Goal: Task Accomplishment & Management: Manage account settings

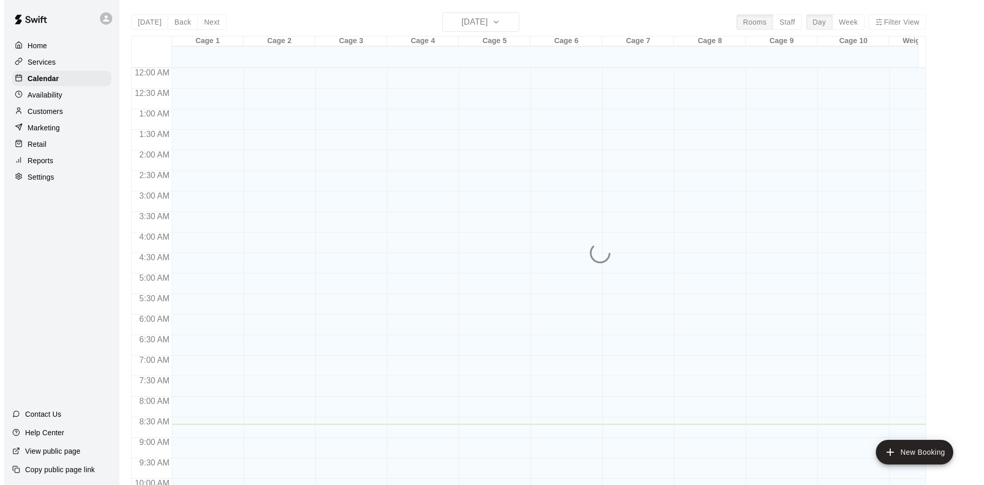
scroll to position [356, 0]
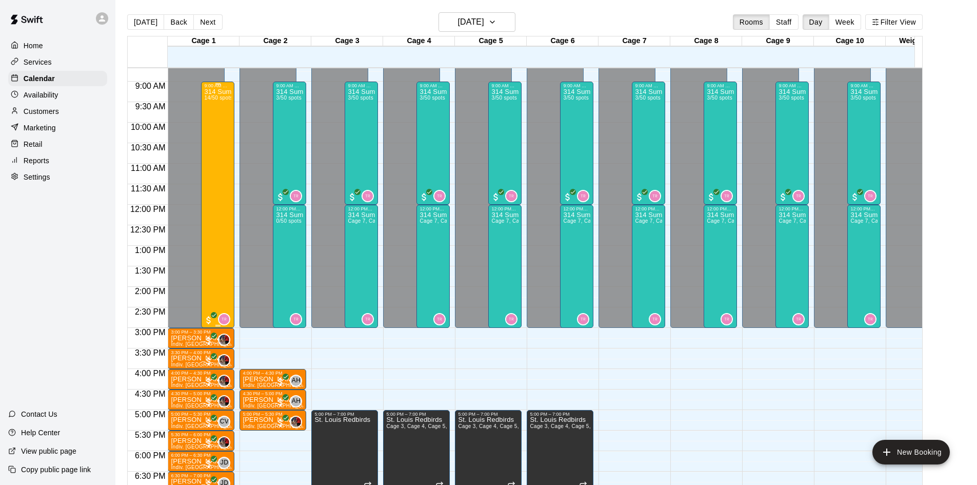
click at [224, 168] on div "314 Summer Camp | Week 10 ([DATE] Funday - Full) 14/50 spots" at bounding box center [217, 330] width 27 height 485
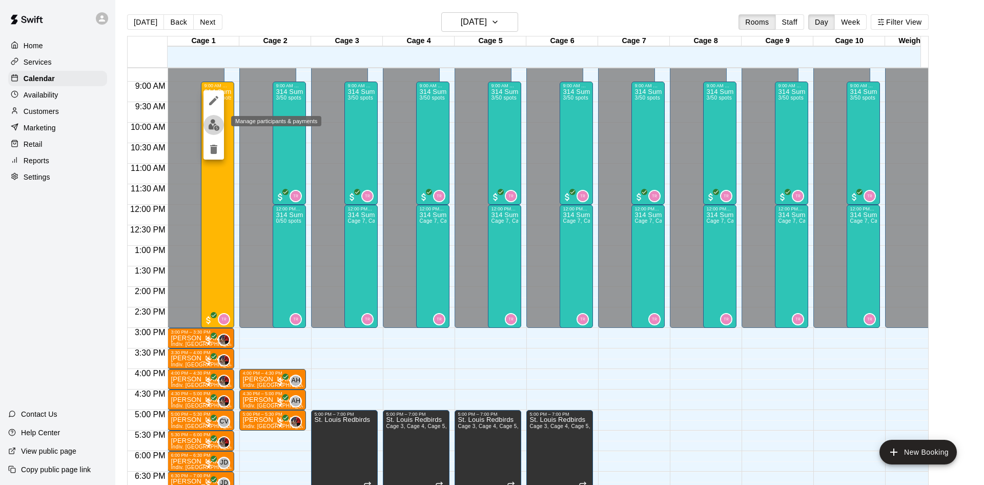
click at [217, 130] on img "edit" at bounding box center [214, 125] width 12 height 12
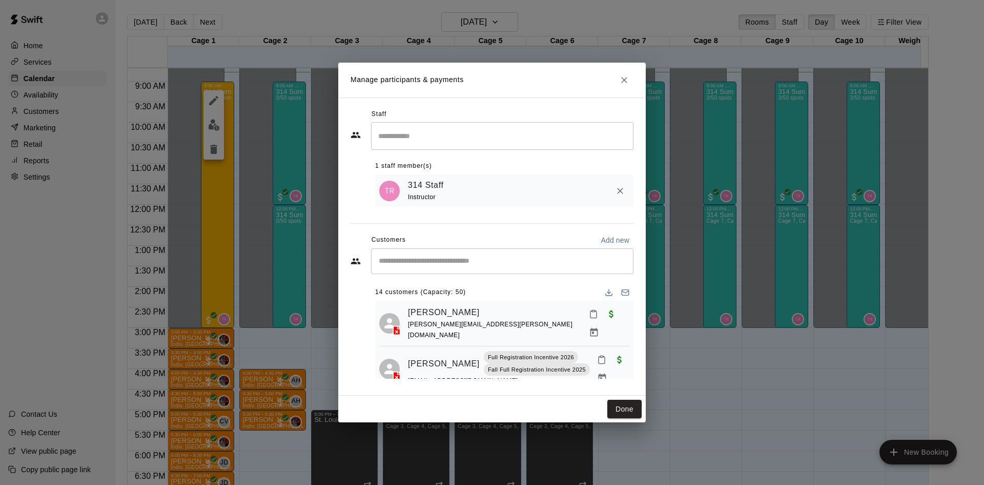
scroll to position [65, 0]
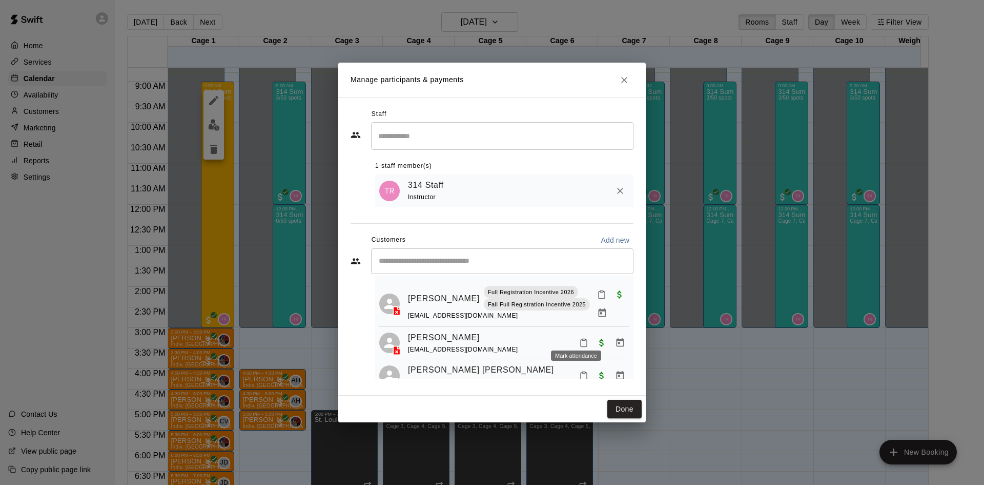
click at [580, 338] on icon "Mark attendance" at bounding box center [583, 342] width 9 height 9
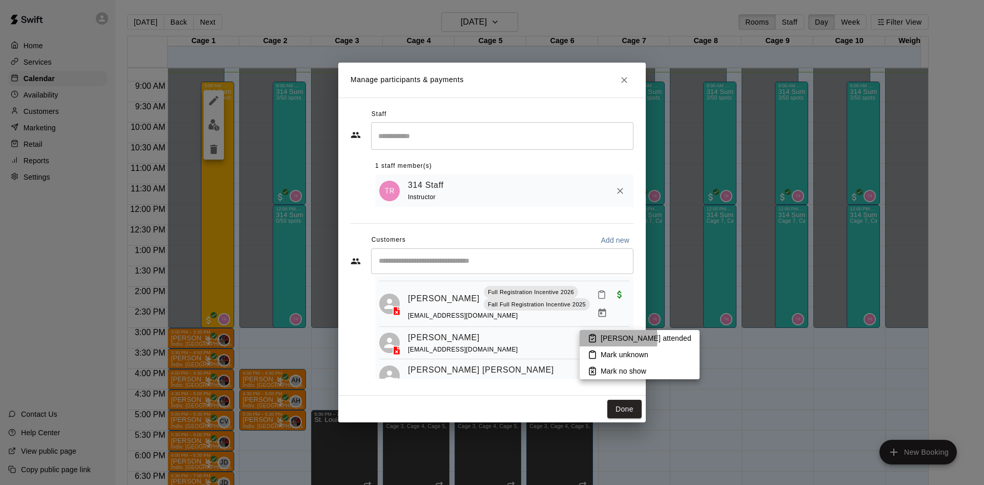
drag, startPoint x: 593, startPoint y: 338, endPoint x: 613, endPoint y: 316, distance: 29.4
click at [594, 338] on icon at bounding box center [592, 337] width 9 height 9
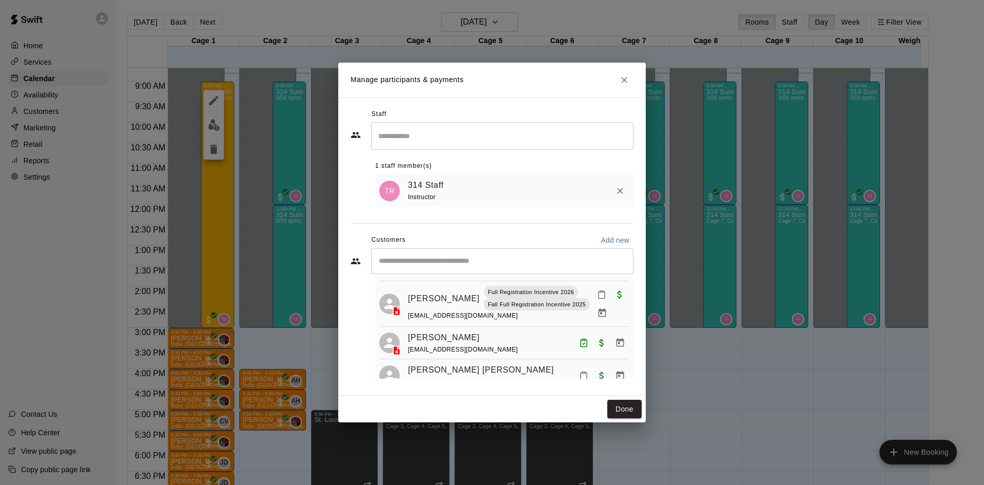
scroll to position [328, 0]
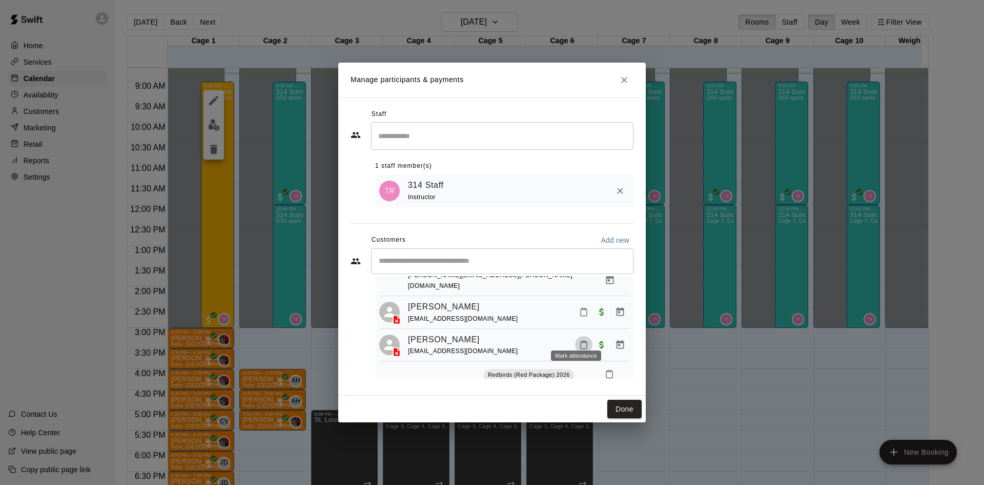
click at [579, 340] on icon "Mark attendance" at bounding box center [583, 344] width 9 height 9
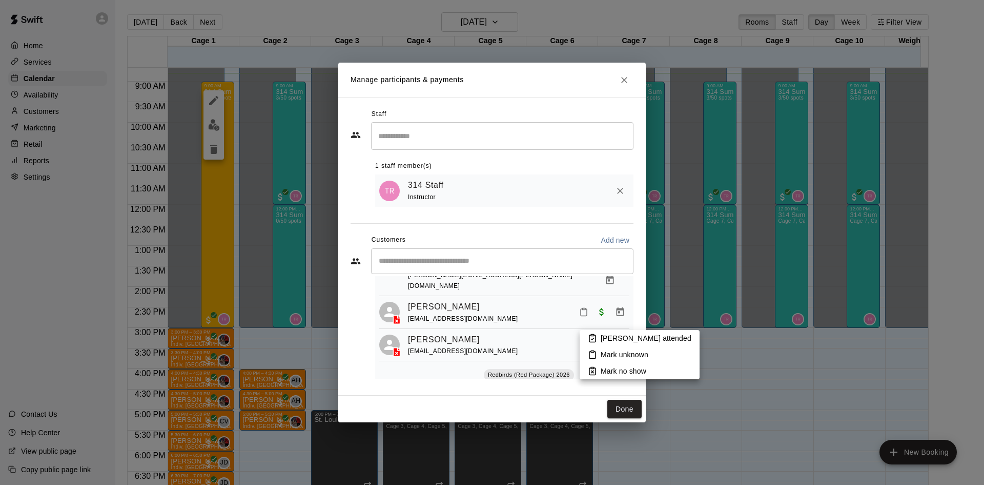
click at [600, 332] on li "[PERSON_NAME] attended" at bounding box center [640, 338] width 120 height 16
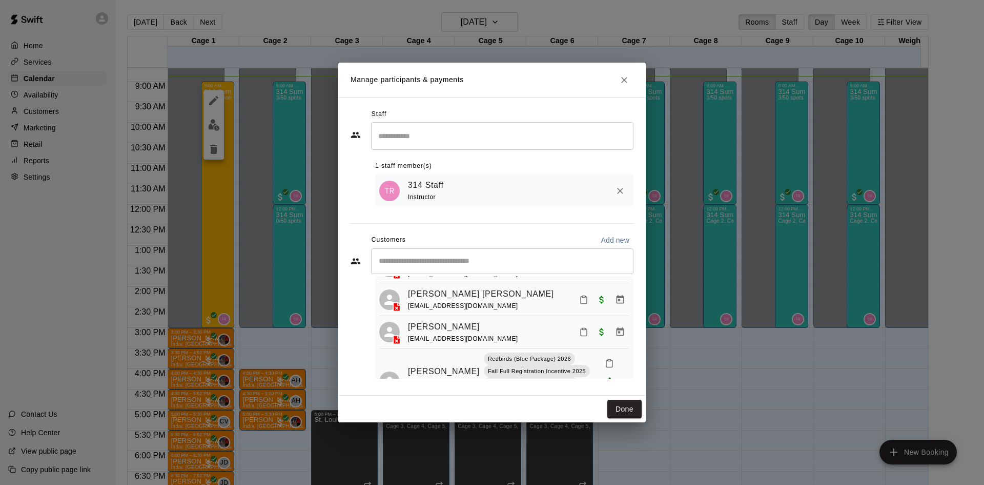
scroll to position [123, 0]
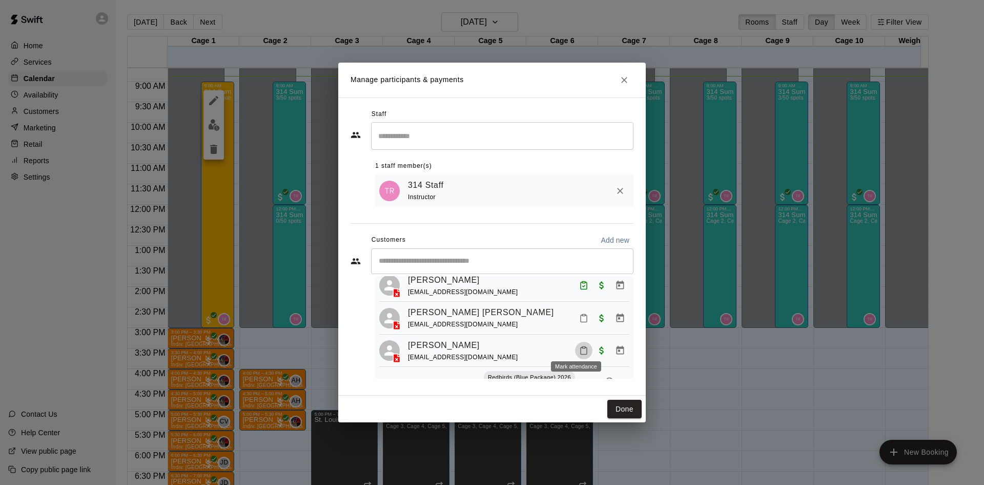
click at [579, 347] on icon "Mark attendance" at bounding box center [583, 350] width 9 height 9
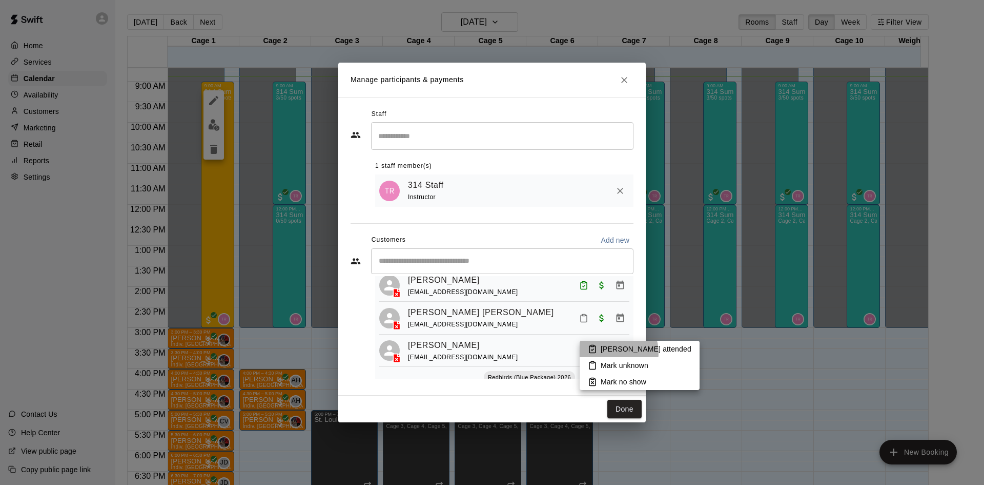
click at [612, 352] on p "[PERSON_NAME] attended" at bounding box center [646, 349] width 91 height 10
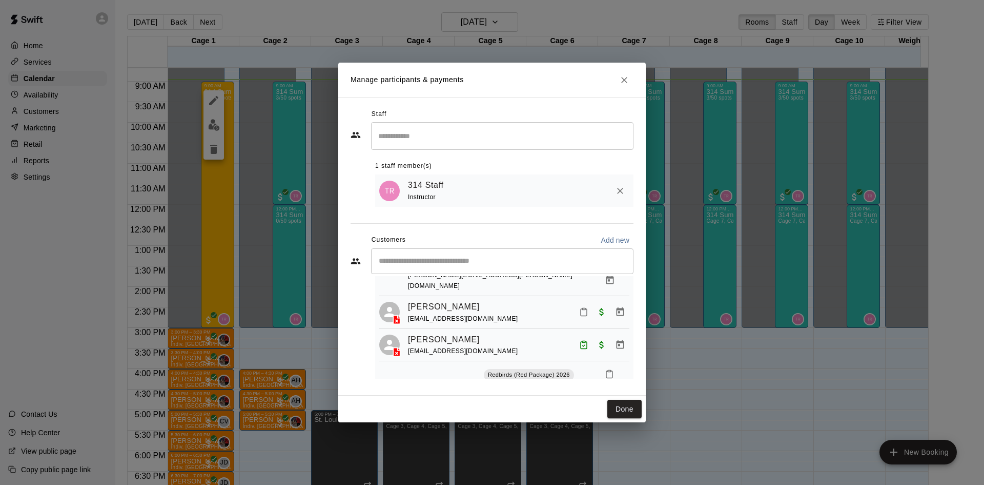
scroll to position [379, 0]
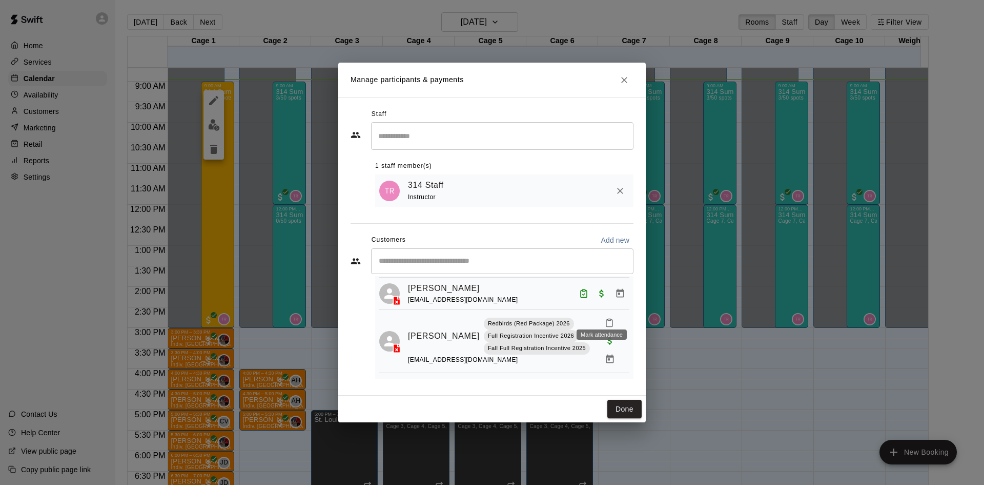
click at [602, 314] on button "Mark attendance" at bounding box center [609, 322] width 17 height 17
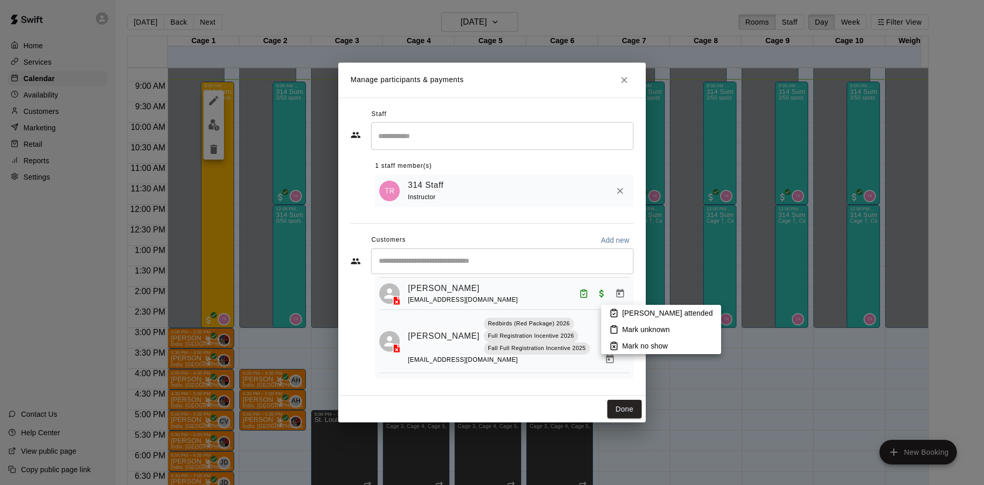
click at [614, 314] on icon at bounding box center [614, 312] width 9 height 9
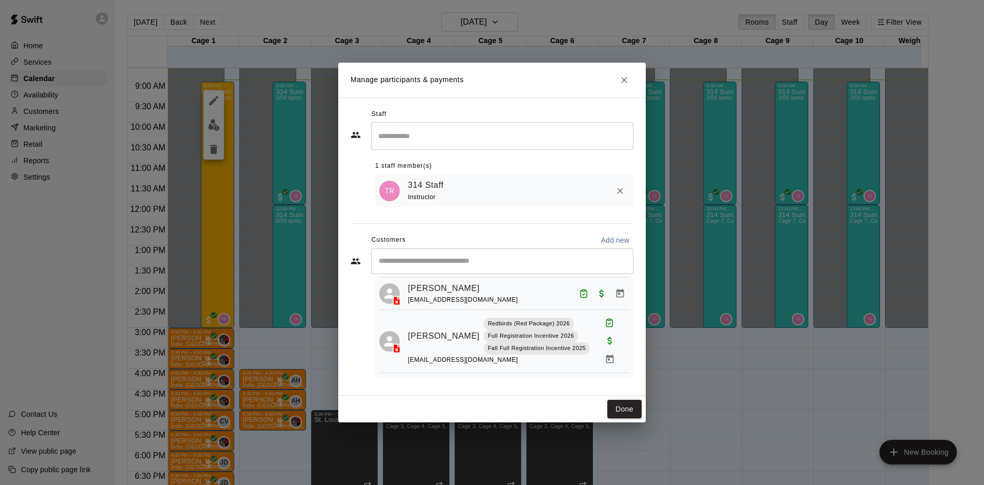
scroll to position [294, 0]
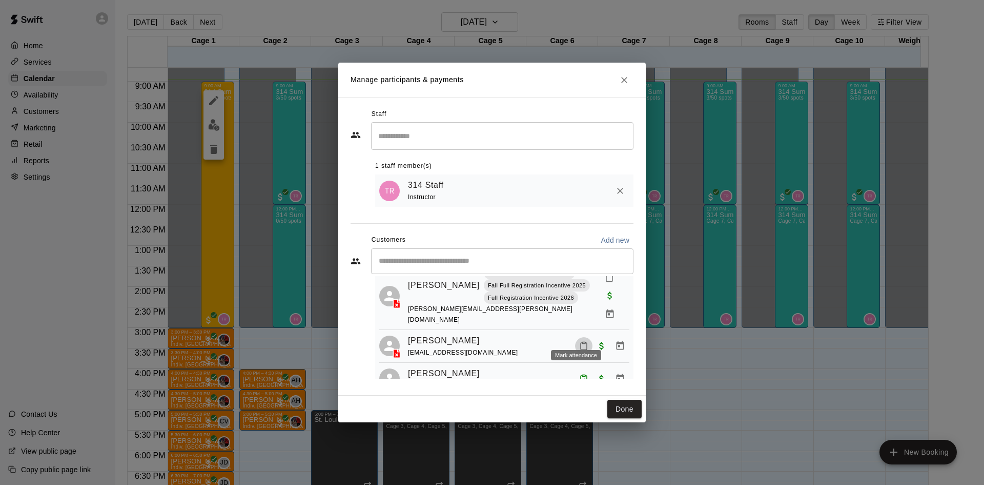
click at [582, 337] on button "Mark attendance" at bounding box center [583, 345] width 17 height 17
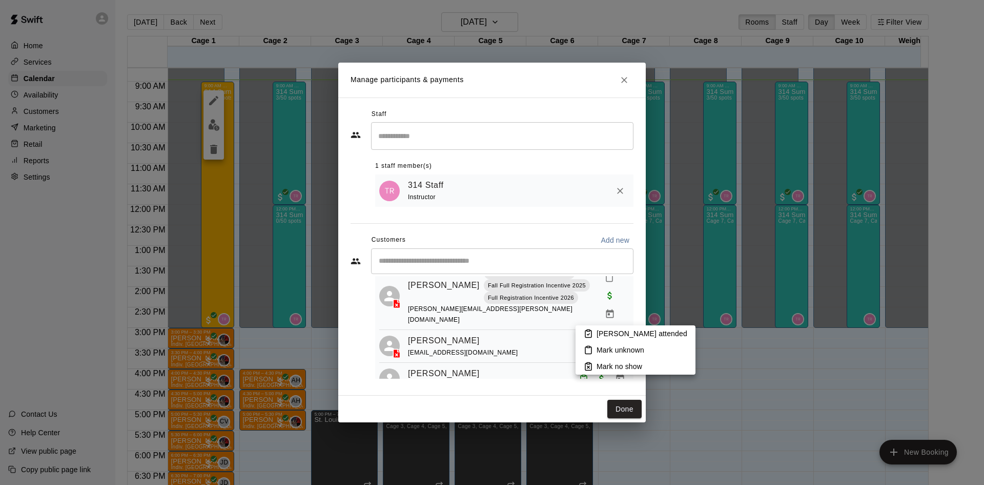
click at [607, 330] on p "[PERSON_NAME] attended" at bounding box center [642, 333] width 91 height 10
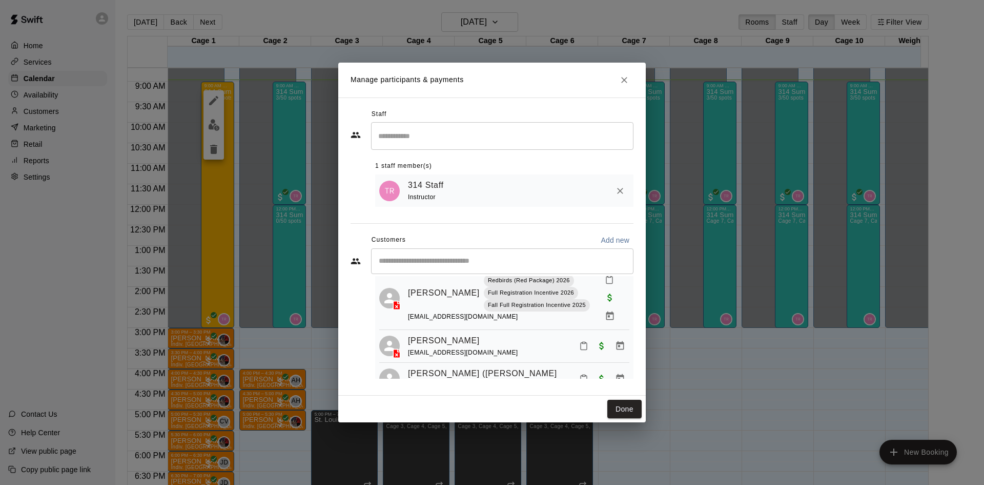
scroll to position [533, 0]
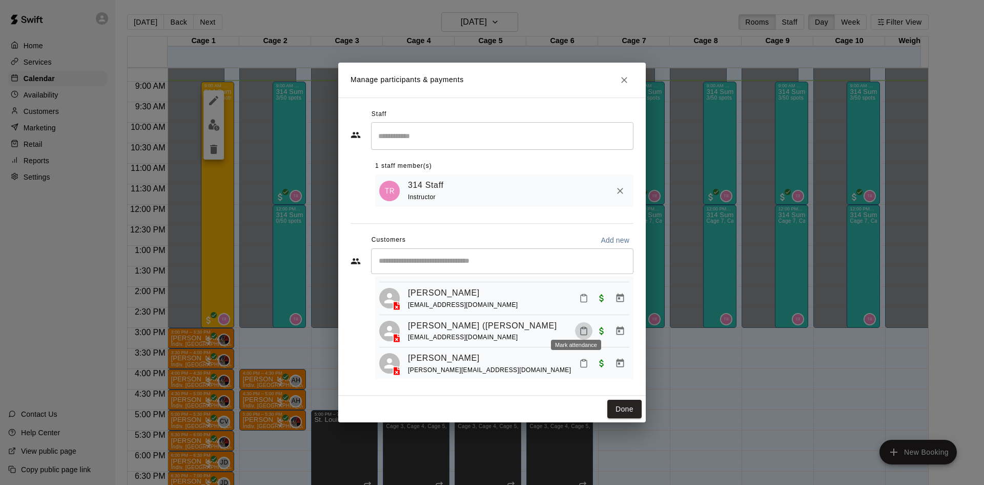
click at [575, 322] on button "Mark attendance" at bounding box center [583, 330] width 17 height 17
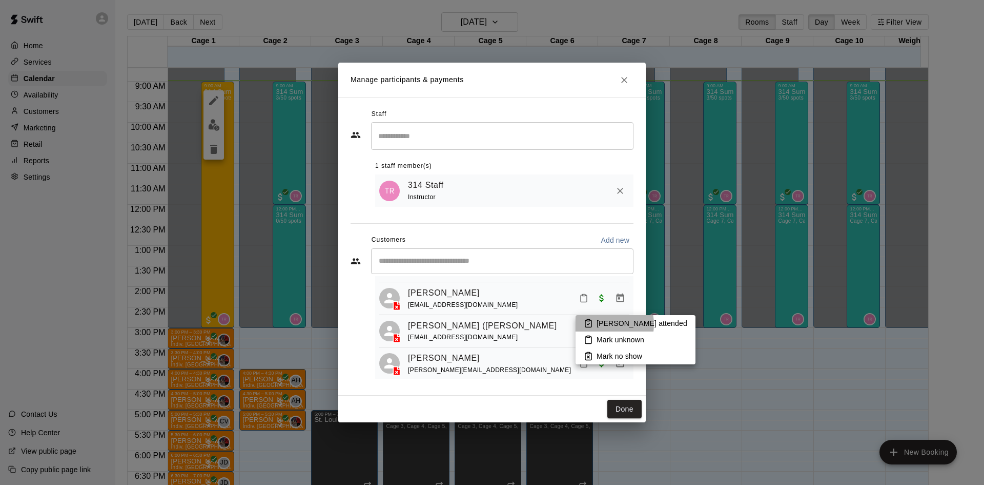
click at [600, 324] on p "[PERSON_NAME] attended" at bounding box center [642, 323] width 91 height 10
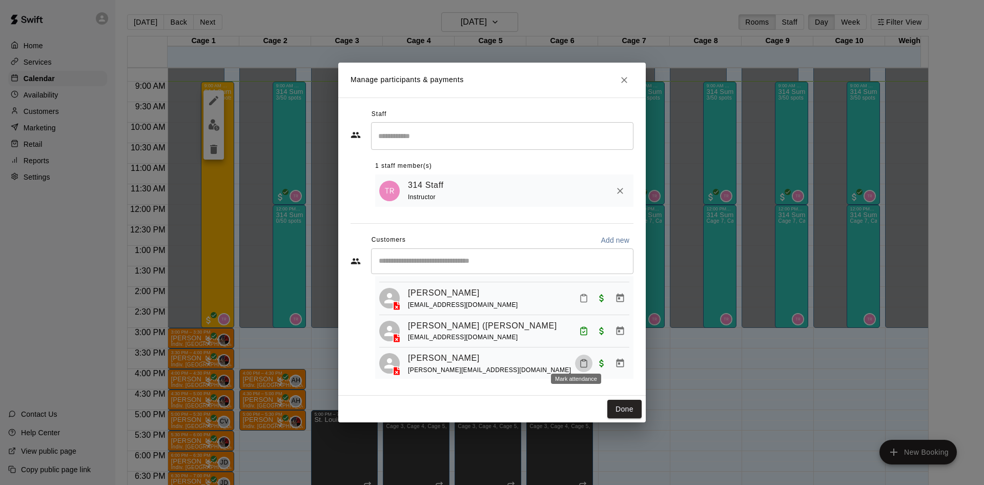
drag, startPoint x: 574, startPoint y: 359, endPoint x: 562, endPoint y: 359, distance: 11.8
click at [562, 359] on div "[PERSON_NAME] Doht [EMAIL_ADDRESS][DOMAIN_NAME]" at bounding box center [518, 363] width 221 height 24
click at [581, 361] on icon "Mark attendance" at bounding box center [584, 363] width 6 height 7
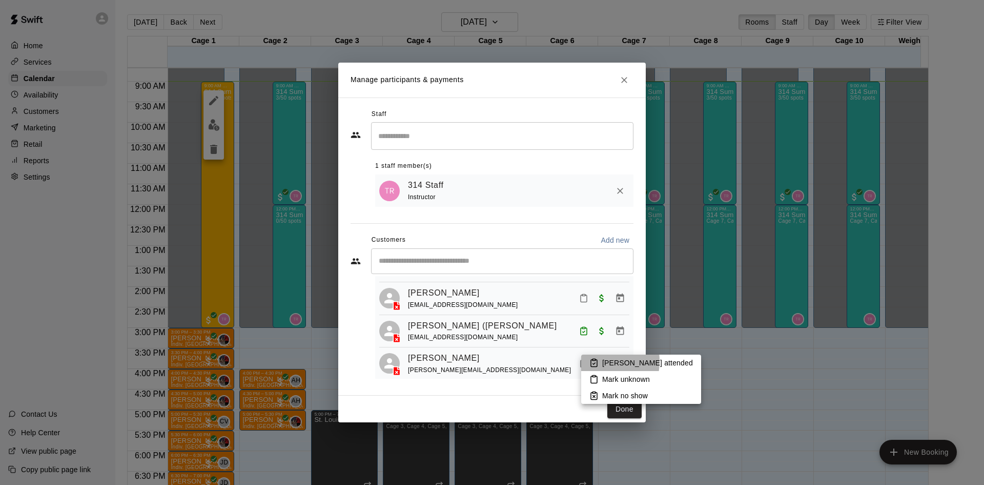
click at [596, 361] on icon at bounding box center [594, 362] width 9 height 9
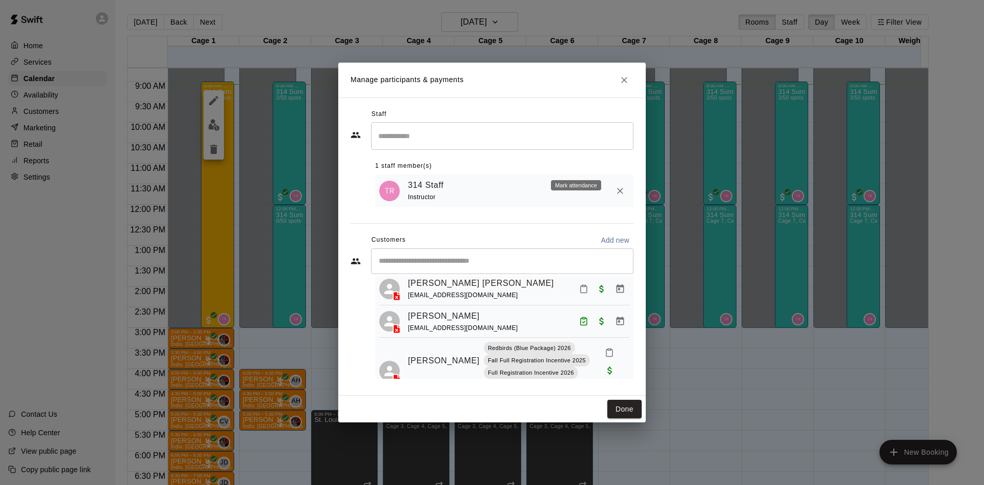
scroll to position [154, 0]
click at [601, 346] on button "Mark attendance" at bounding box center [609, 349] width 17 height 17
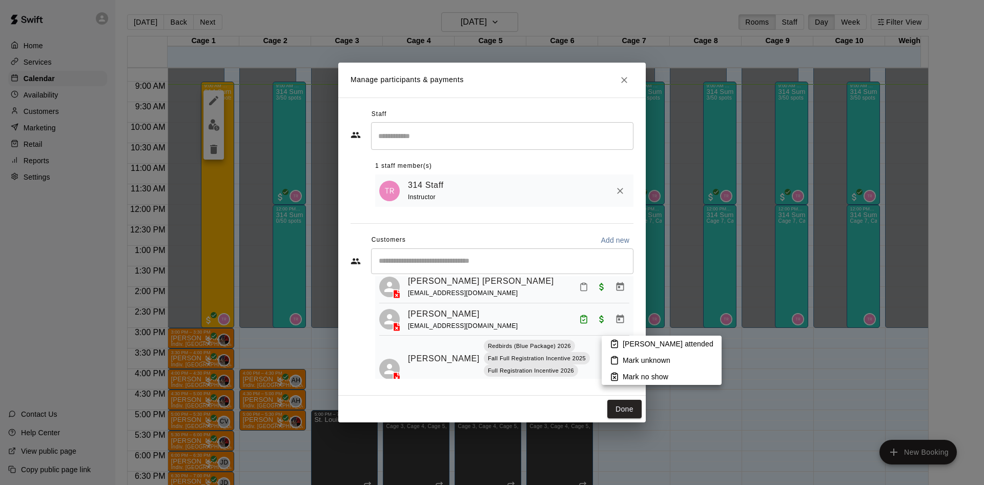
drag, startPoint x: 644, startPoint y: 342, endPoint x: 624, endPoint y: 346, distance: 20.3
click at [645, 342] on p "[PERSON_NAME] attended" at bounding box center [668, 343] width 91 height 10
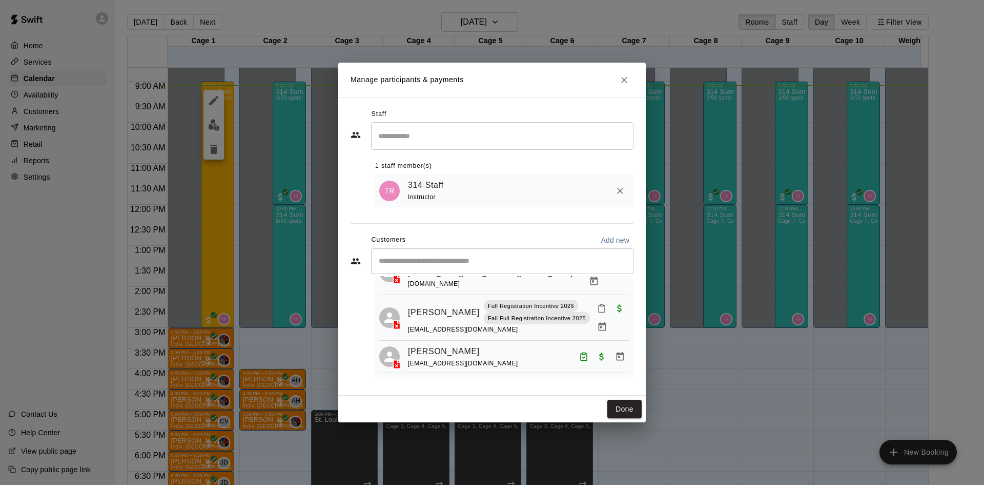
scroll to position [0, 0]
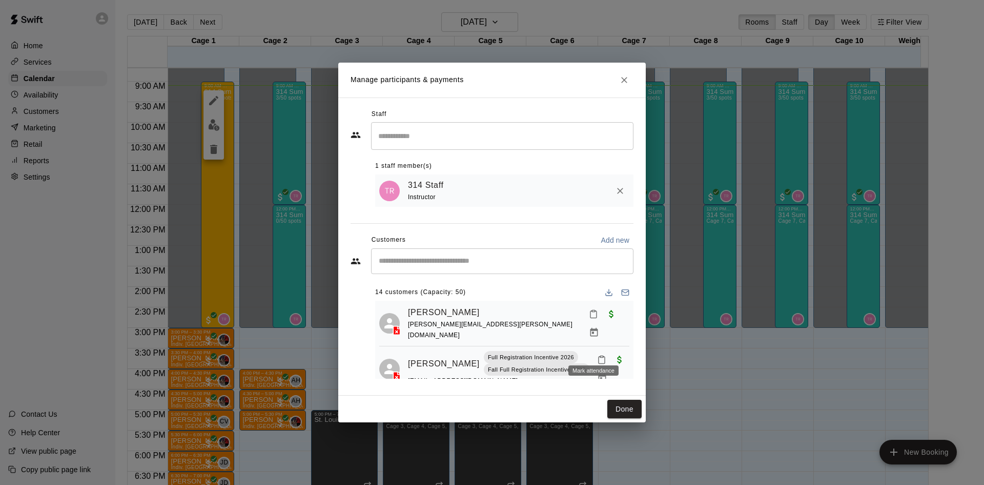
click at [597, 355] on icon "Mark attendance" at bounding box center [601, 359] width 9 height 9
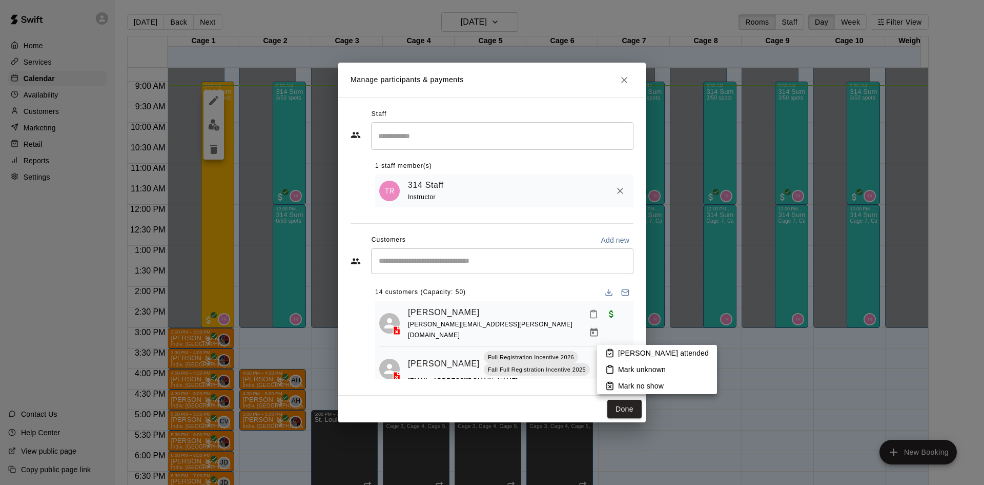
click at [649, 354] on p "[PERSON_NAME] attended" at bounding box center [663, 353] width 91 height 10
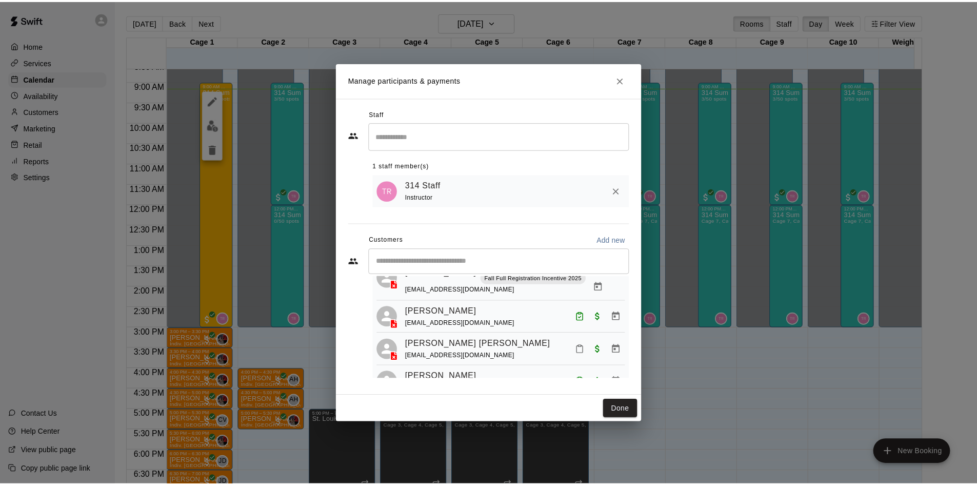
scroll to position [103, 0]
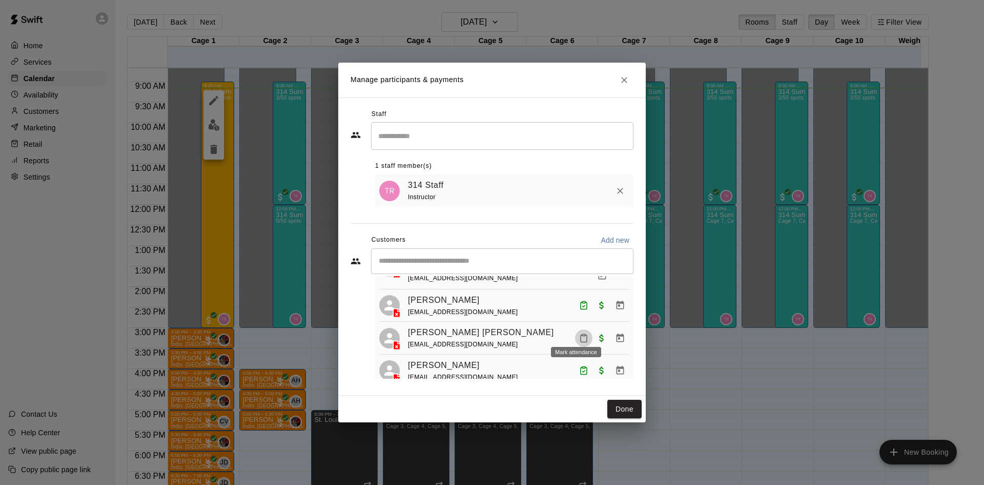
click at [579, 333] on icon "Mark attendance" at bounding box center [583, 337] width 9 height 9
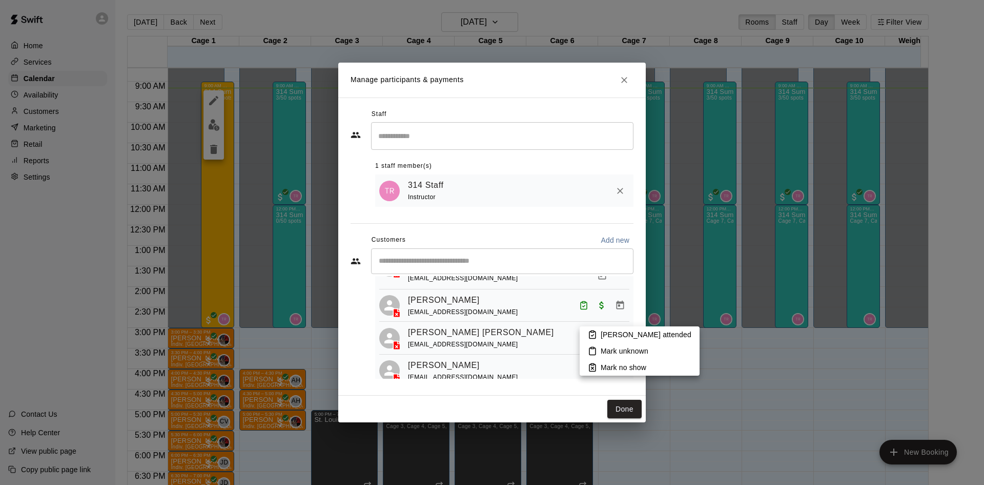
click at [600, 336] on li "[PERSON_NAME] attended" at bounding box center [640, 334] width 120 height 16
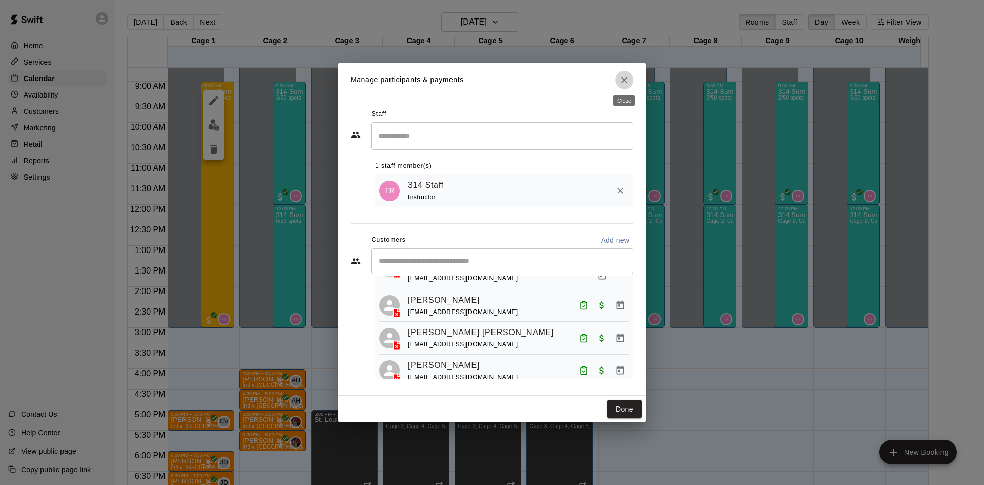
click at [624, 75] on icon "Close" at bounding box center [624, 80] width 10 height 10
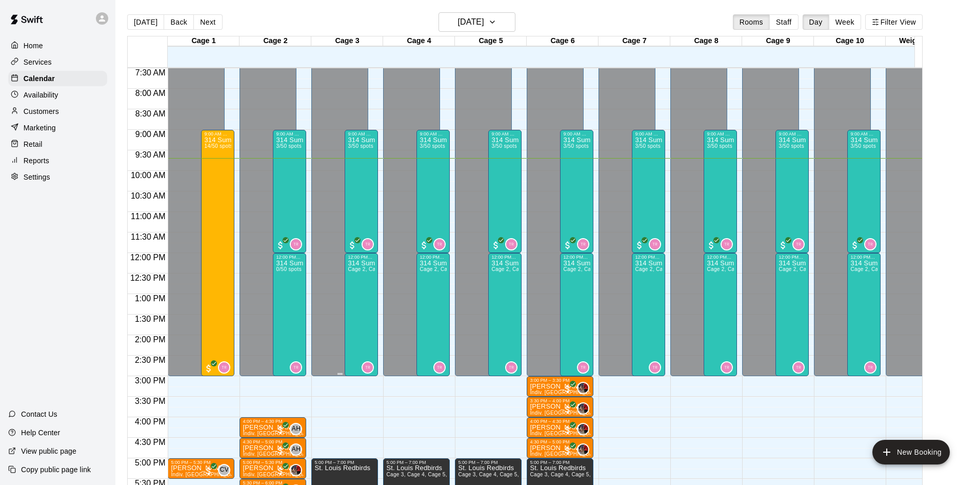
scroll to position [256, 0]
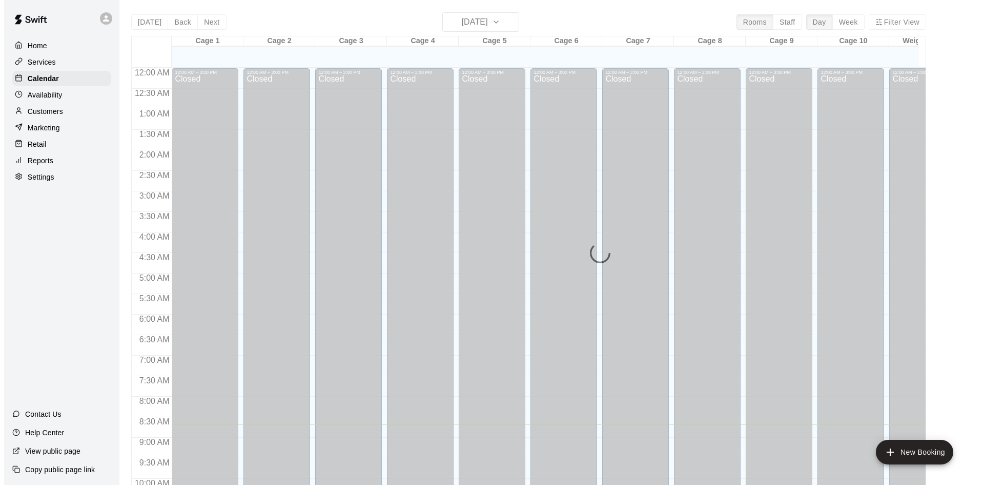
scroll to position [356, 0]
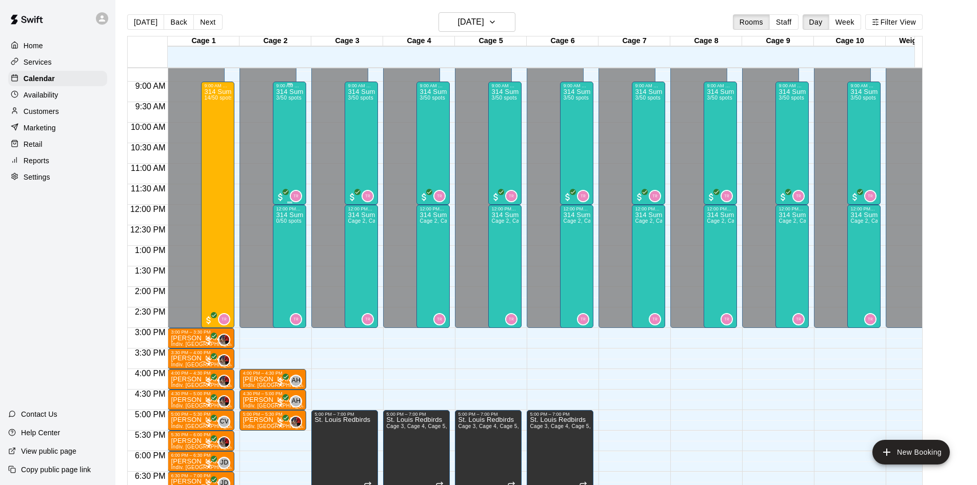
click at [282, 125] on div "314 Summer Camp | Week 10 (Friday Funday - Half) 3/50 spots" at bounding box center [289, 330] width 27 height 485
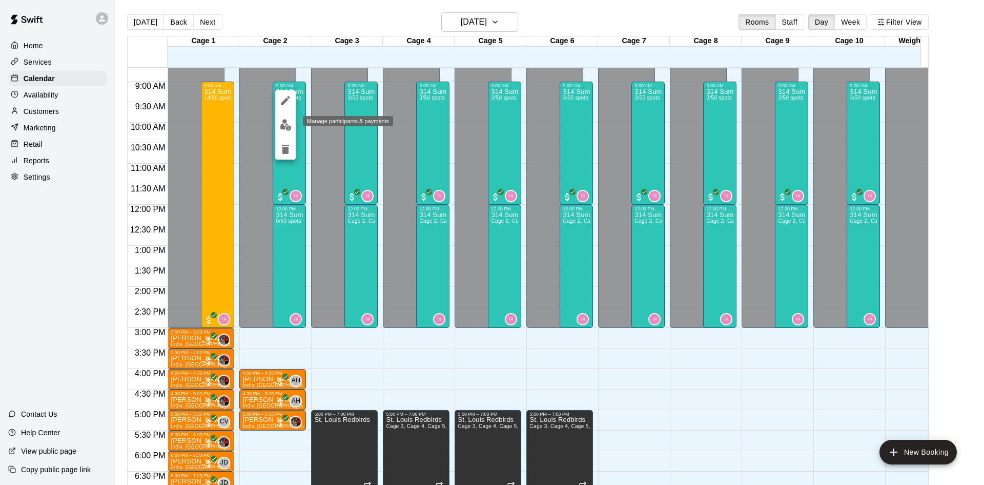
click at [281, 121] on img "edit" at bounding box center [286, 125] width 12 height 12
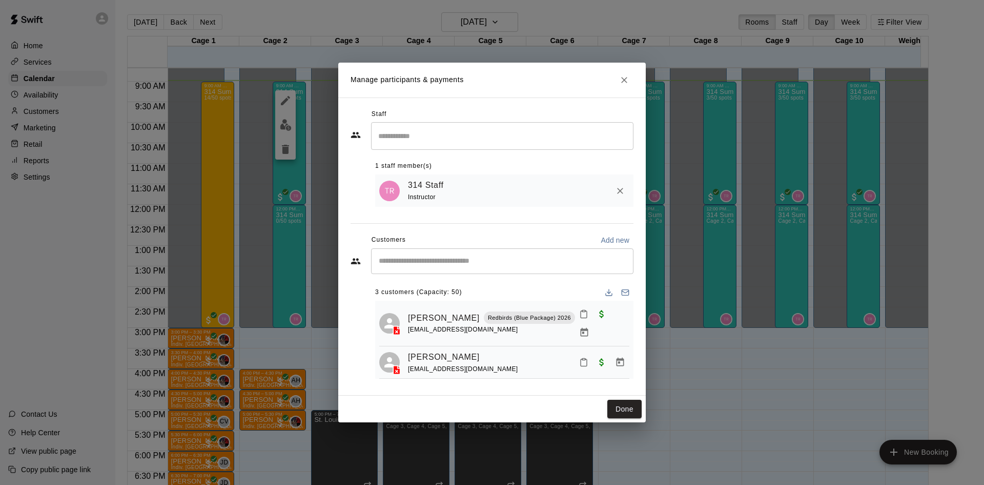
click at [579, 357] on icon "Mark attendance" at bounding box center [583, 361] width 9 height 9
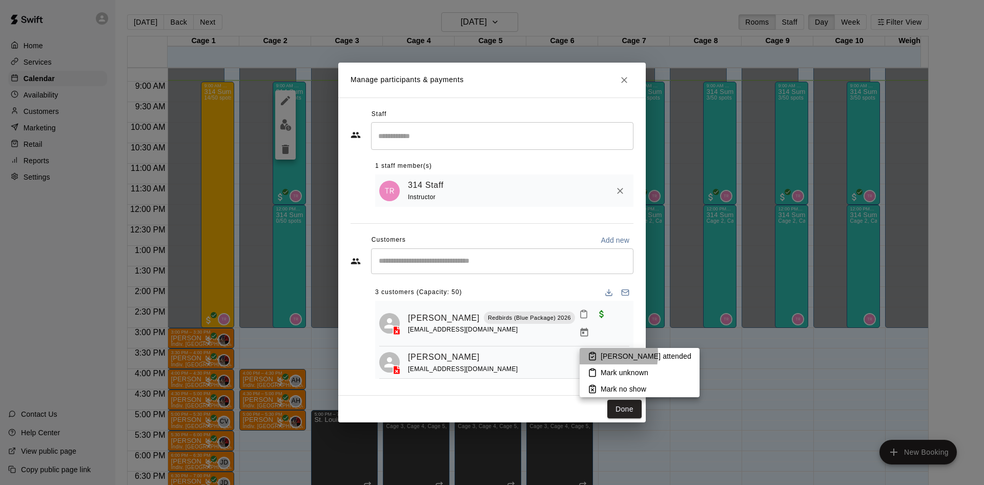
click at [594, 354] on rect at bounding box center [592, 353] width 3 height 2
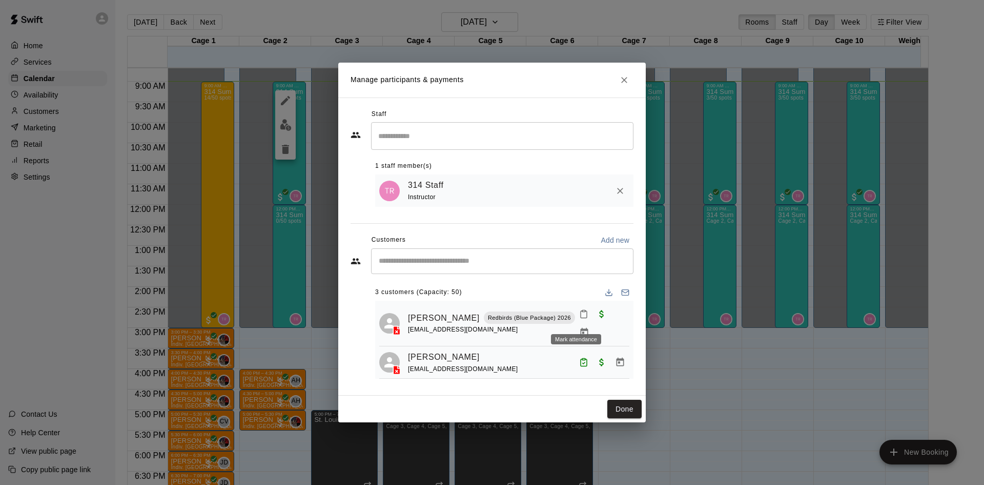
click at [575, 312] on button "Mark attendance" at bounding box center [583, 313] width 17 height 17
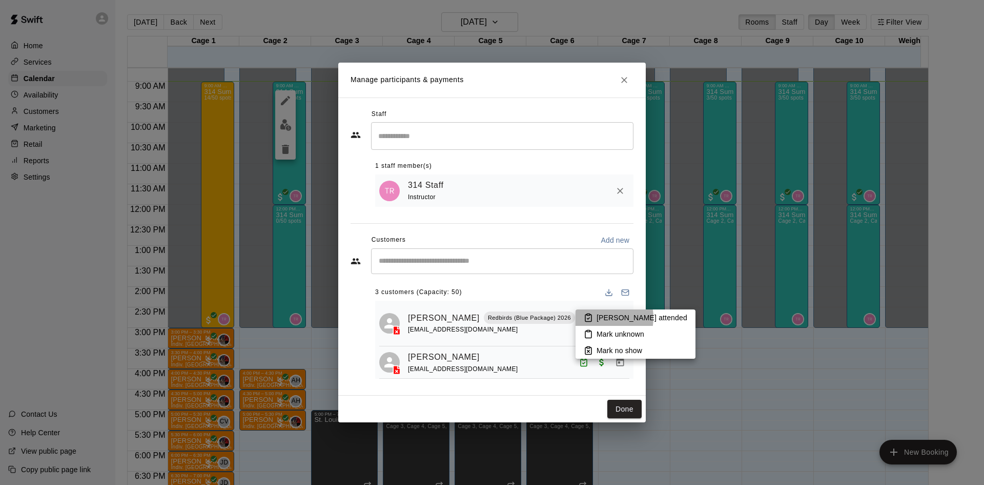
click at [597, 317] on p "[PERSON_NAME] attended" at bounding box center [642, 317] width 91 height 10
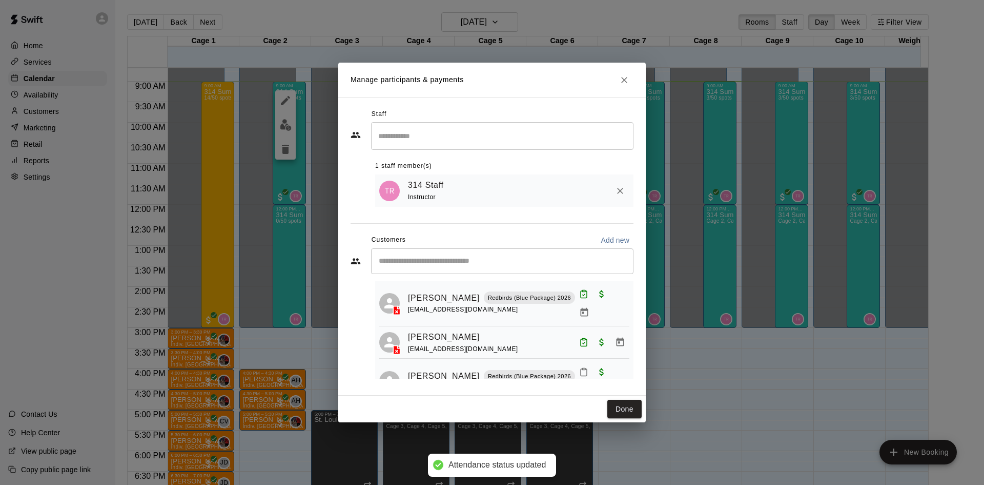
scroll to position [29, 0]
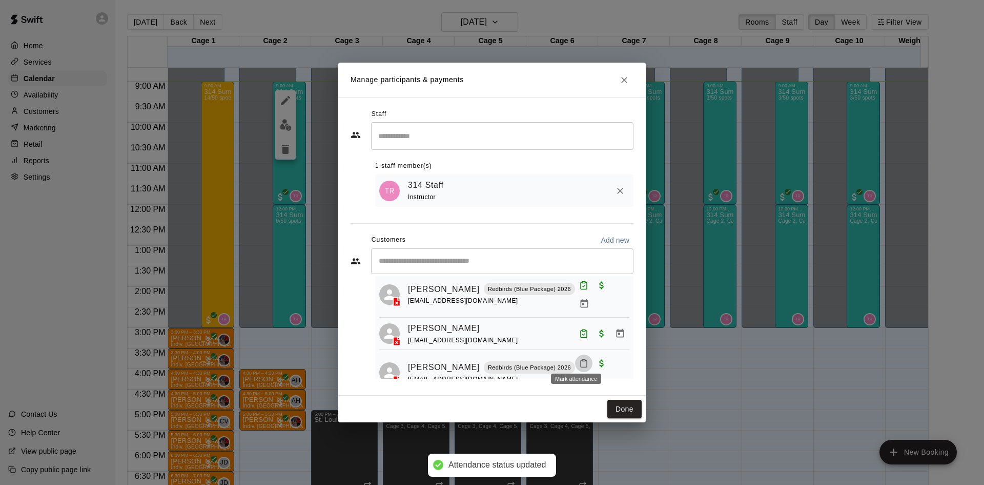
click at [579, 358] on icon "Mark attendance" at bounding box center [583, 362] width 9 height 9
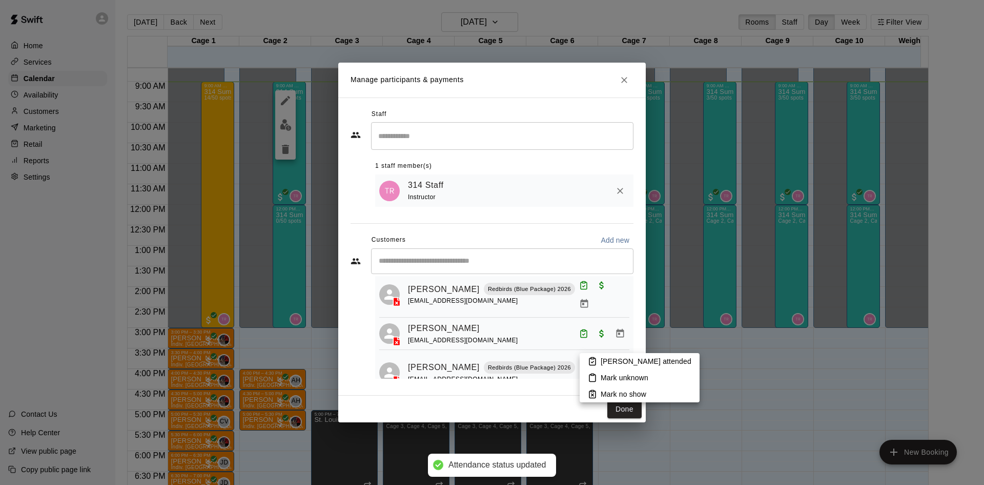
click at [589, 357] on icon at bounding box center [592, 360] width 9 height 9
